Goal: Navigation & Orientation: Find specific page/section

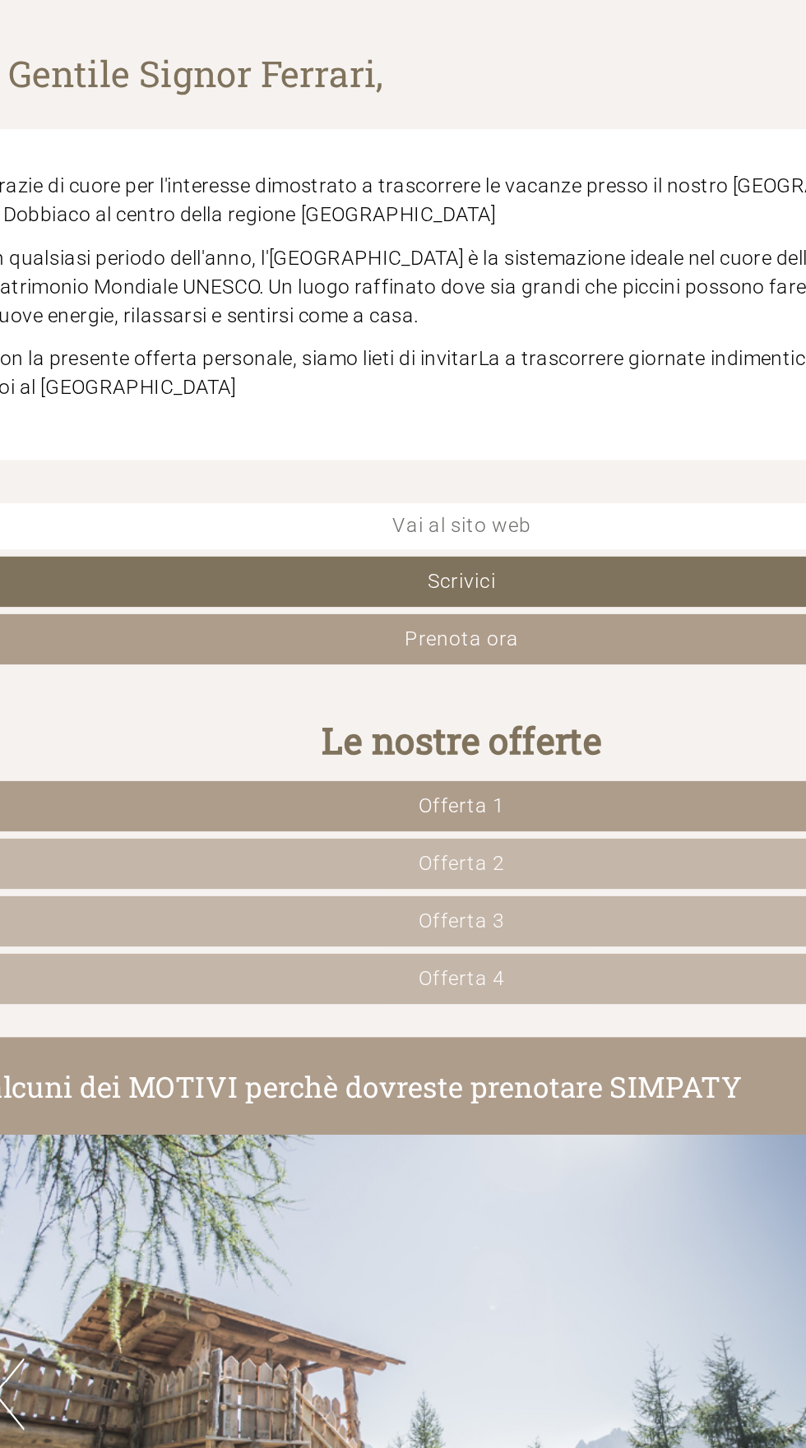
click at [396, 873] on span "Offerta 1" at bounding box center [402, 879] width 49 height 13
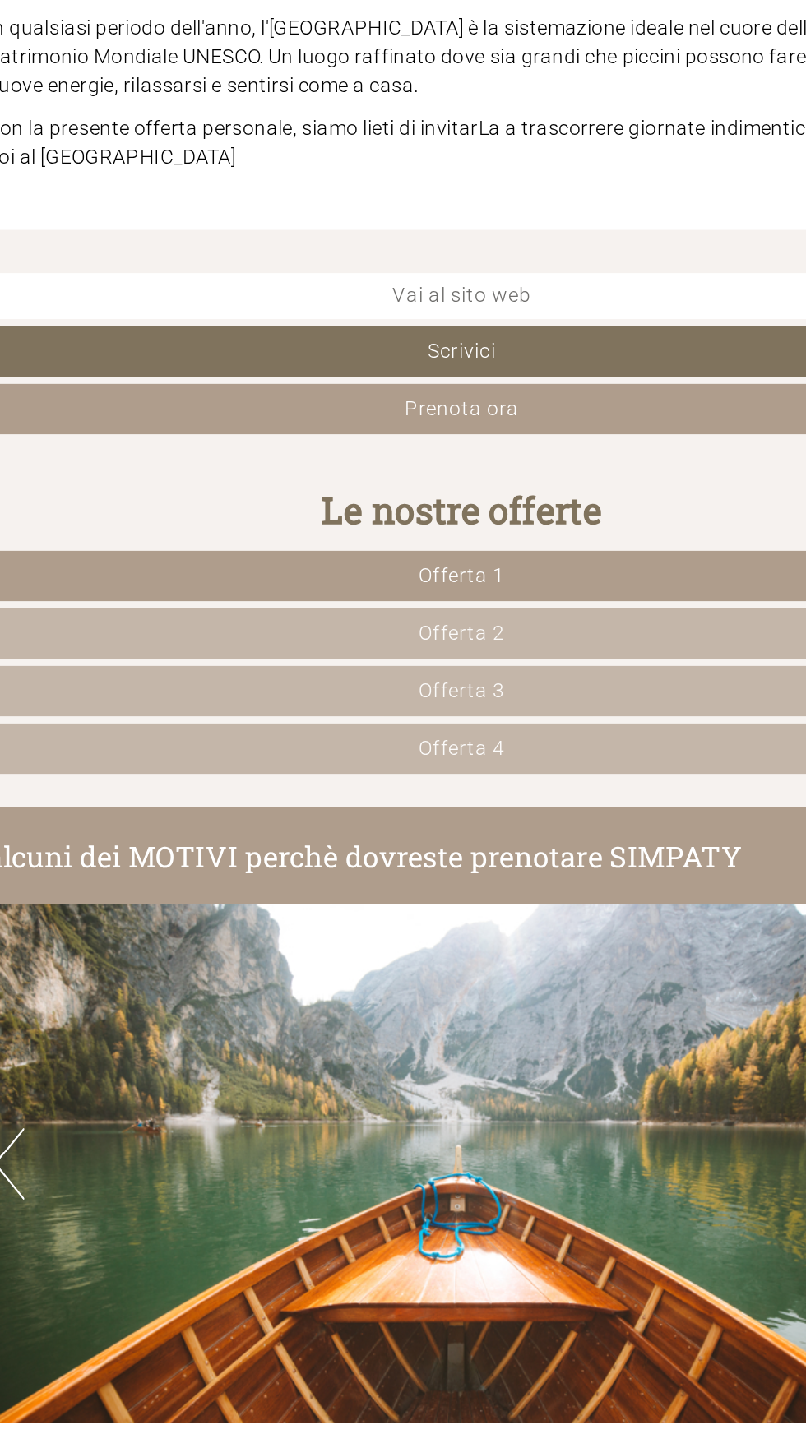
scroll to position [550, 0]
click at [404, 327] on span "Offerta 1" at bounding box center [402, 329] width 49 height 13
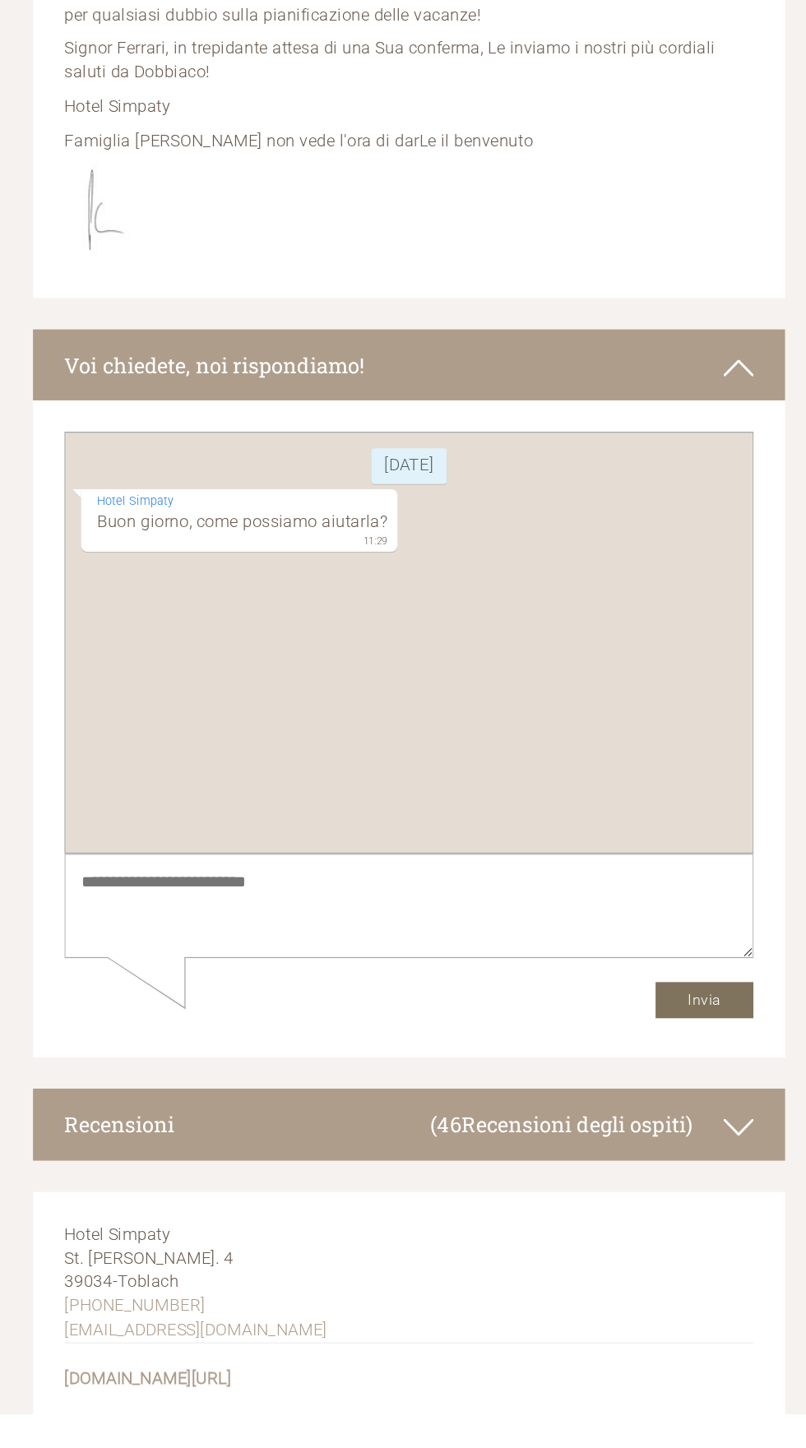
scroll to position [7540, 0]
